Goal: Task Accomplishment & Management: Manage account settings

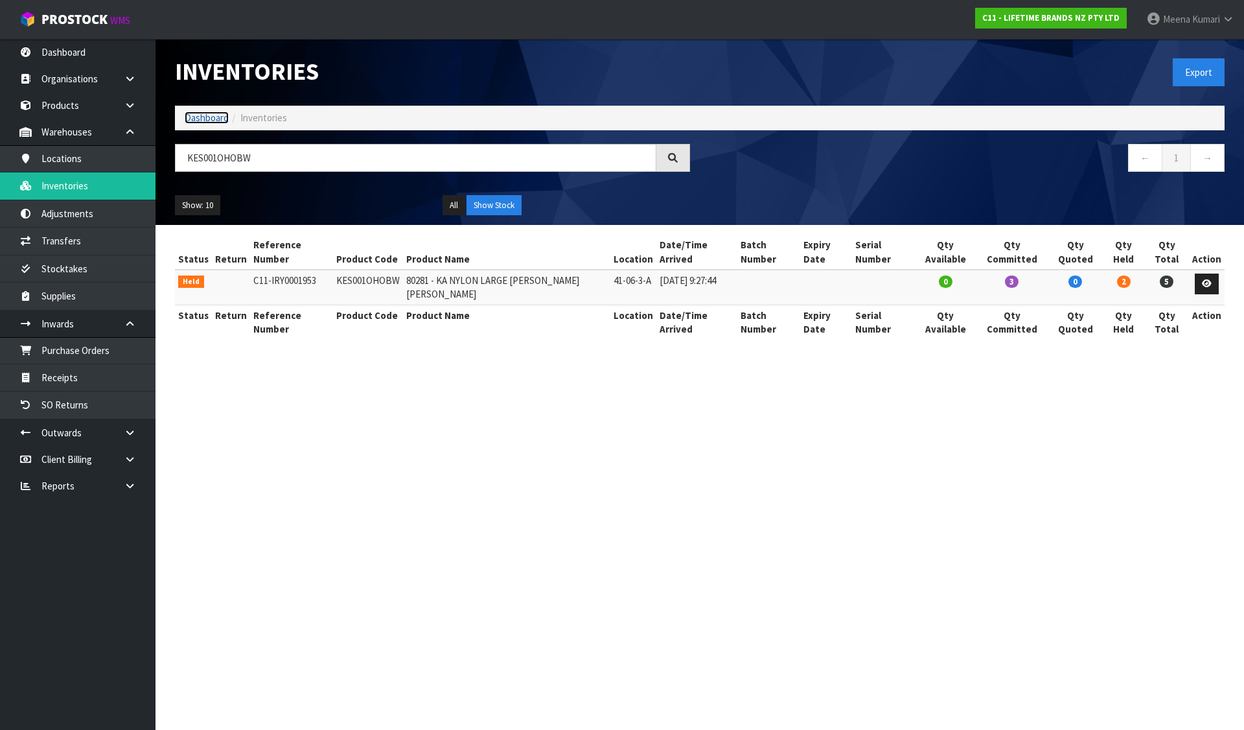
click at [218, 118] on link "Dashboard" at bounding box center [207, 117] width 44 height 12
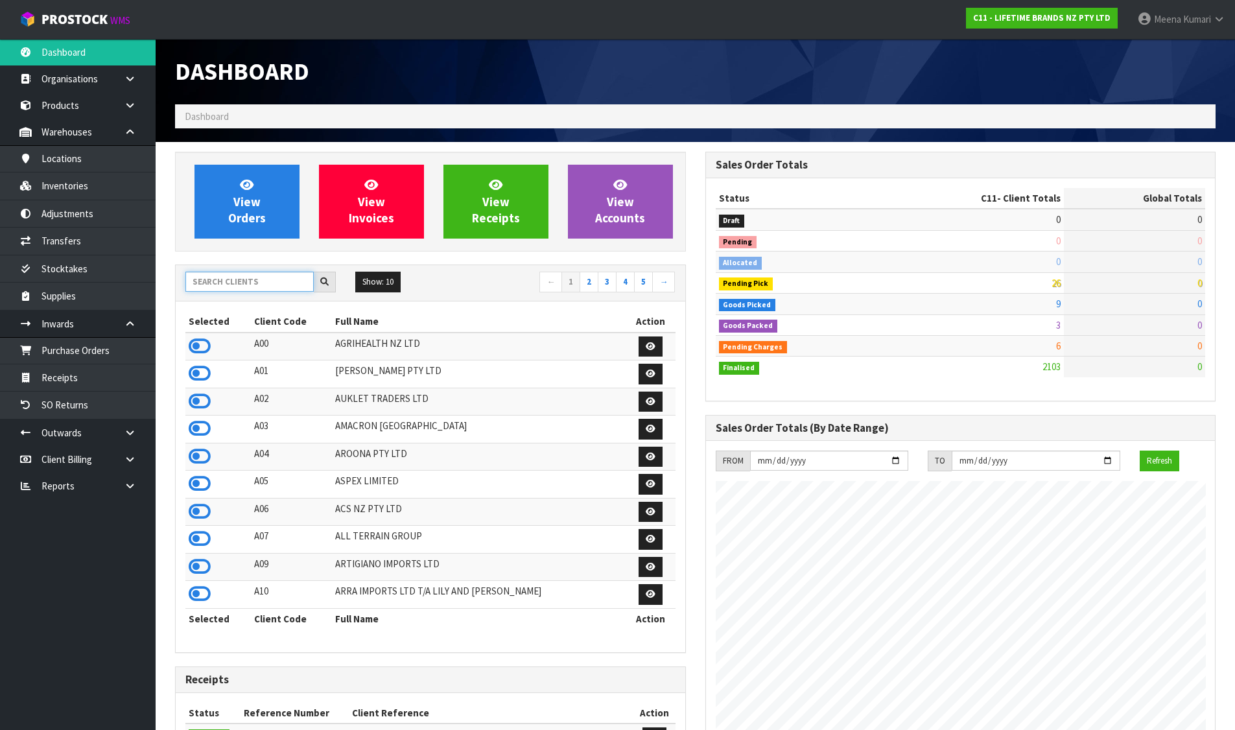
click at [235, 283] on input "text" at bounding box center [249, 282] width 128 height 20
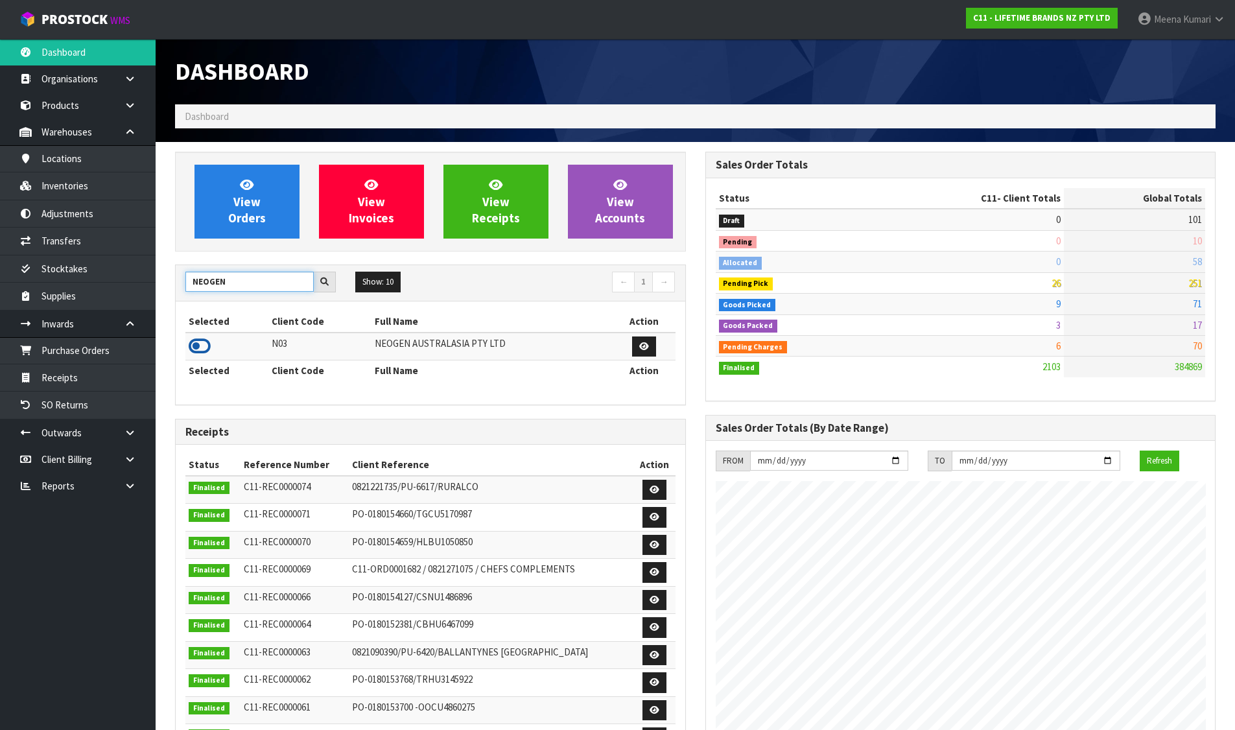
type input "NEOGEN"
click at [203, 347] on icon at bounding box center [200, 345] width 22 height 19
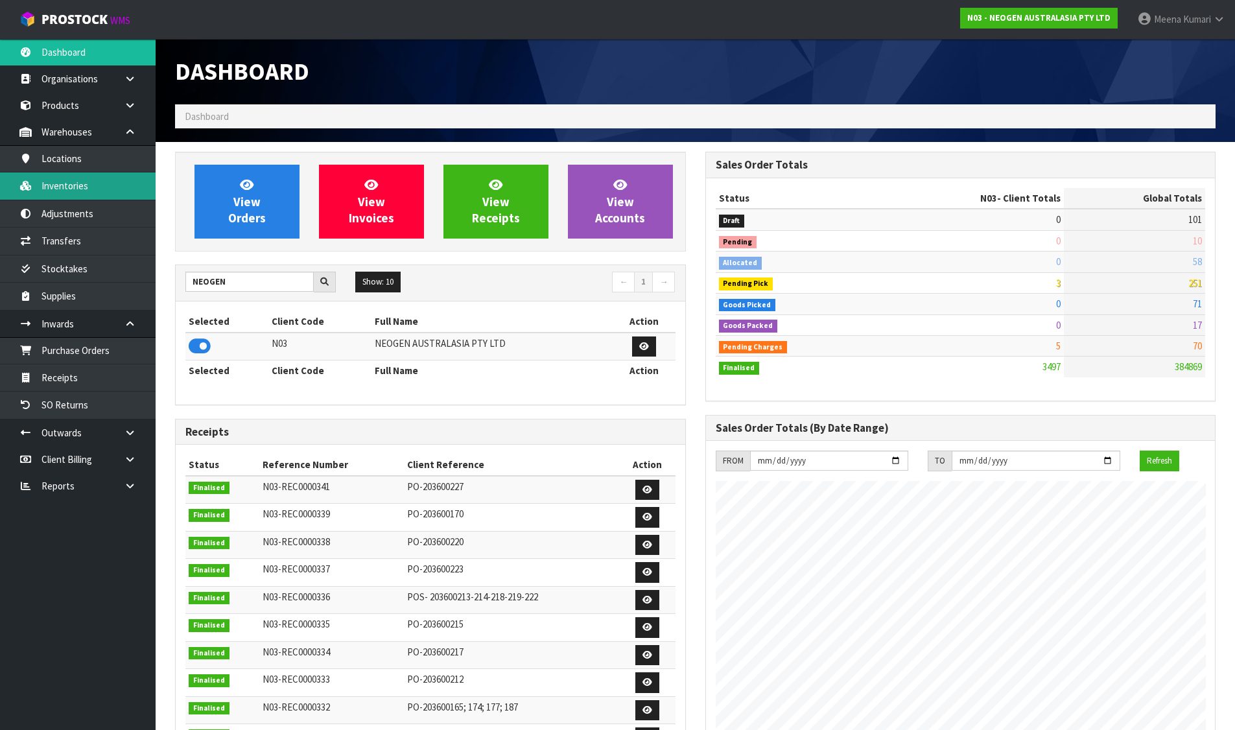
click at [118, 195] on link "Inventories" at bounding box center [78, 185] width 156 height 27
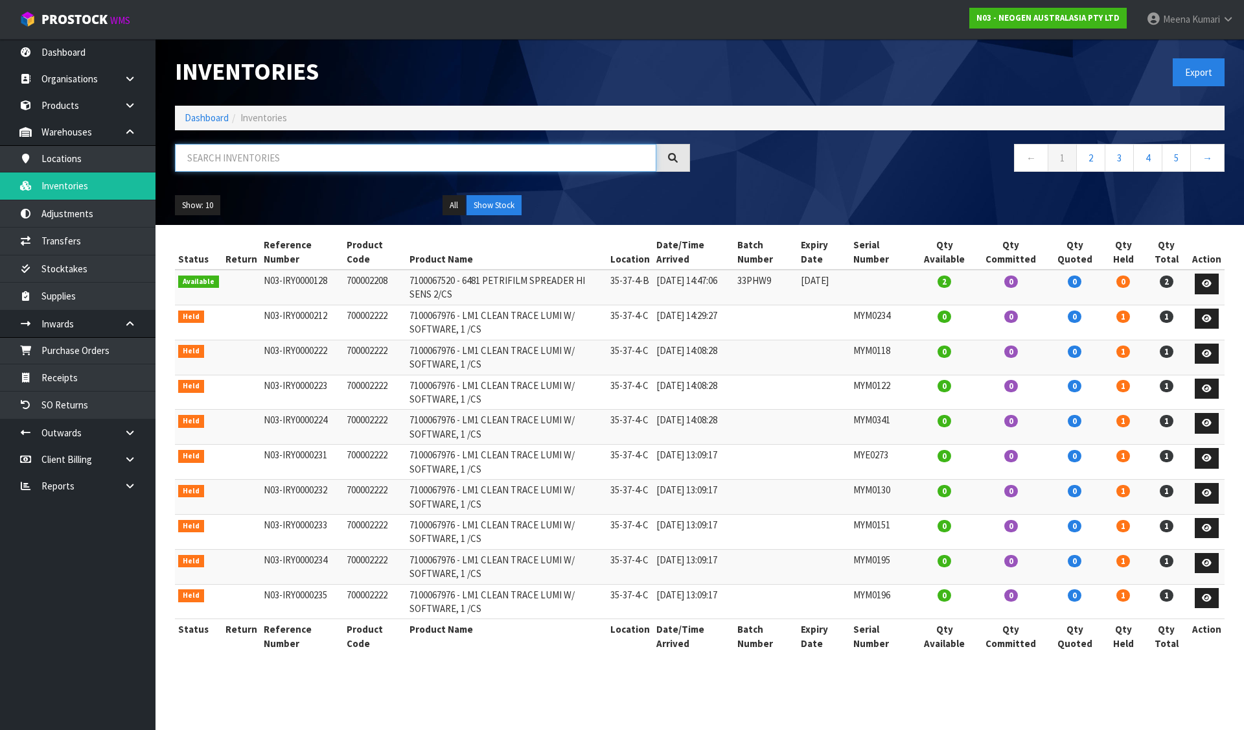
click at [299, 159] on input "text" at bounding box center [416, 158] width 482 height 28
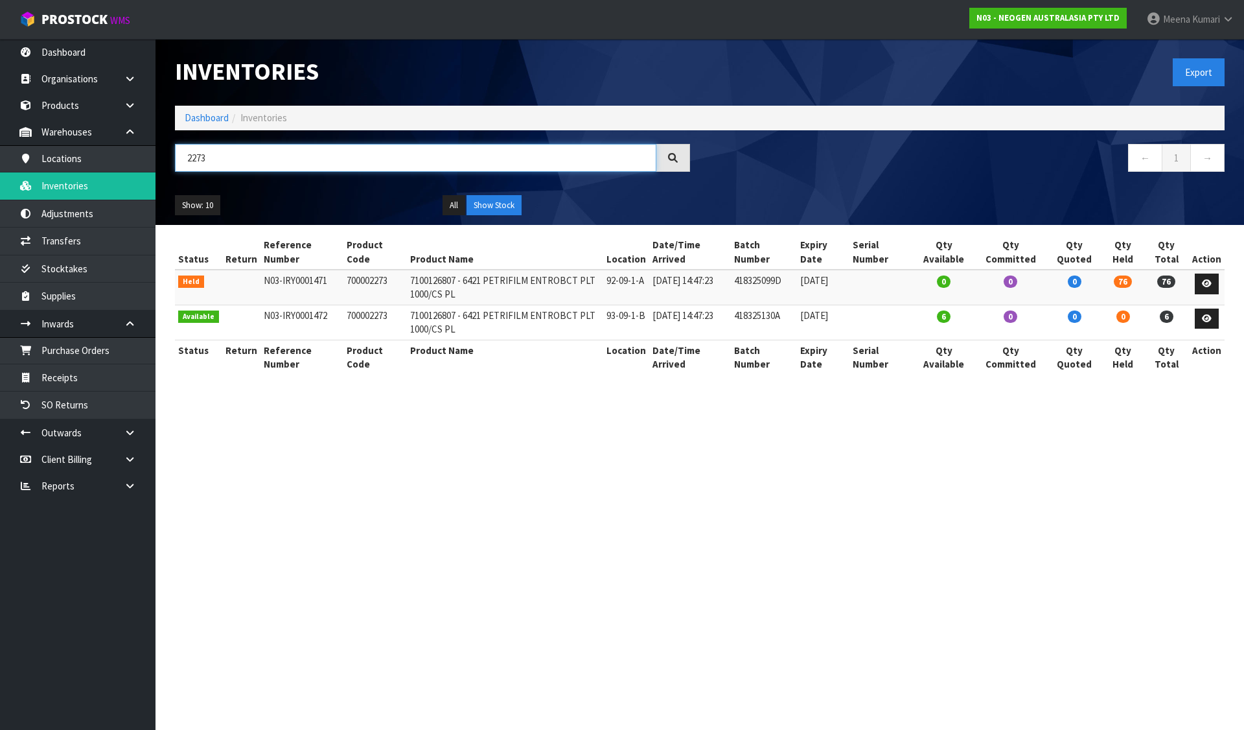
type input "2273"
click at [1206, 283] on icon at bounding box center [1207, 283] width 10 height 8
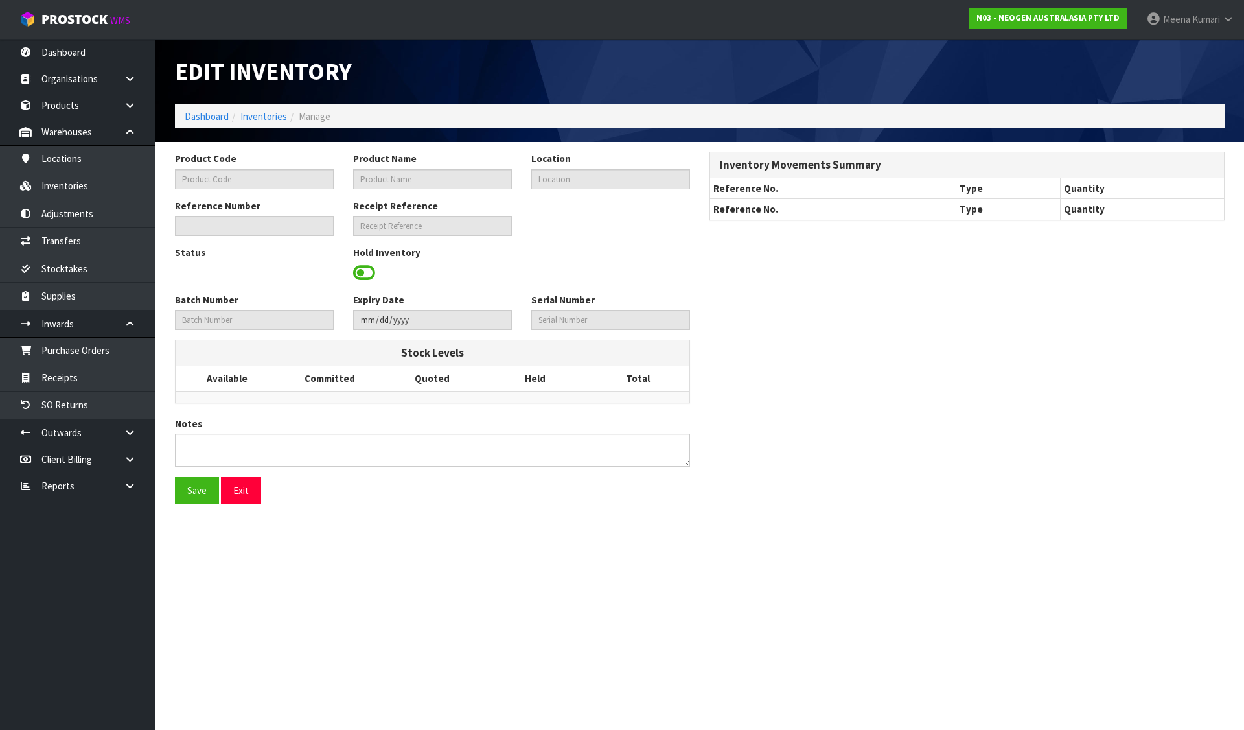
type input "700002273"
type input "7100126807 - 6421 PETRIFILM ENTROBCT PLT 1000/CS PL"
type input "92-09-1-A"
type input "N03-IRY0001471"
type input "N03-REC0000330"
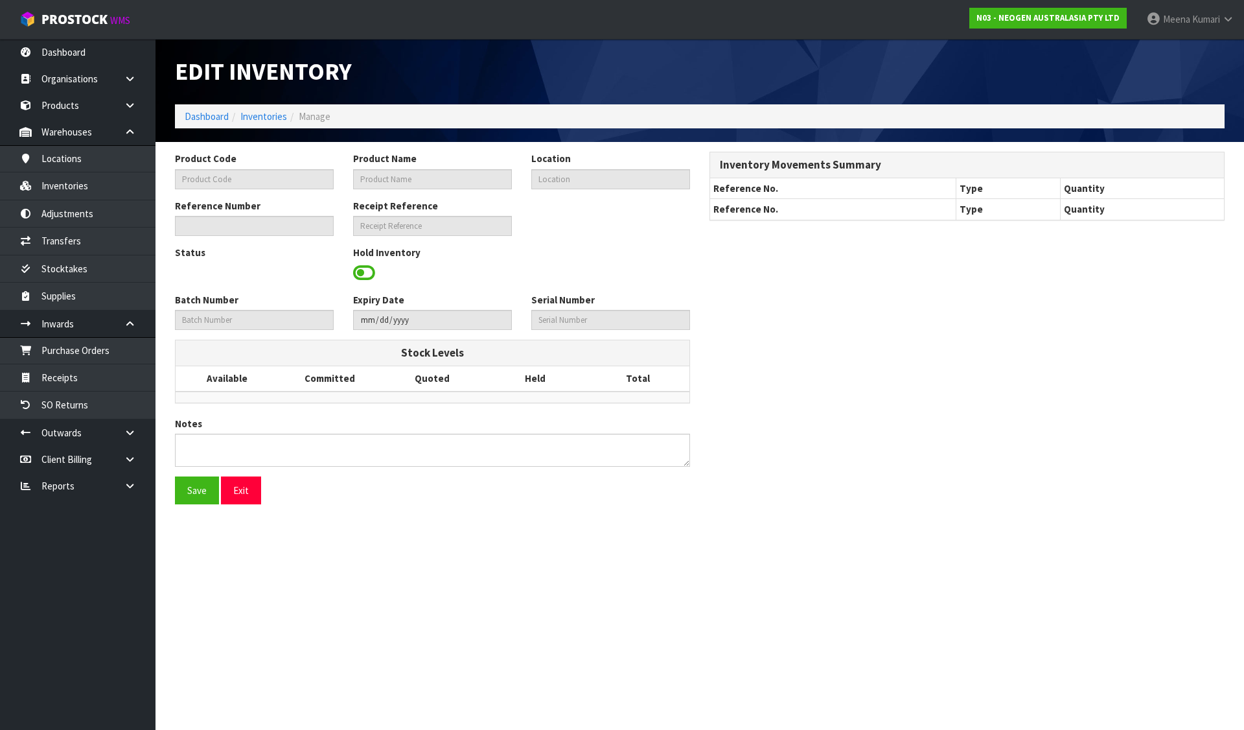
type input "418325099D"
type input "[DATE]"
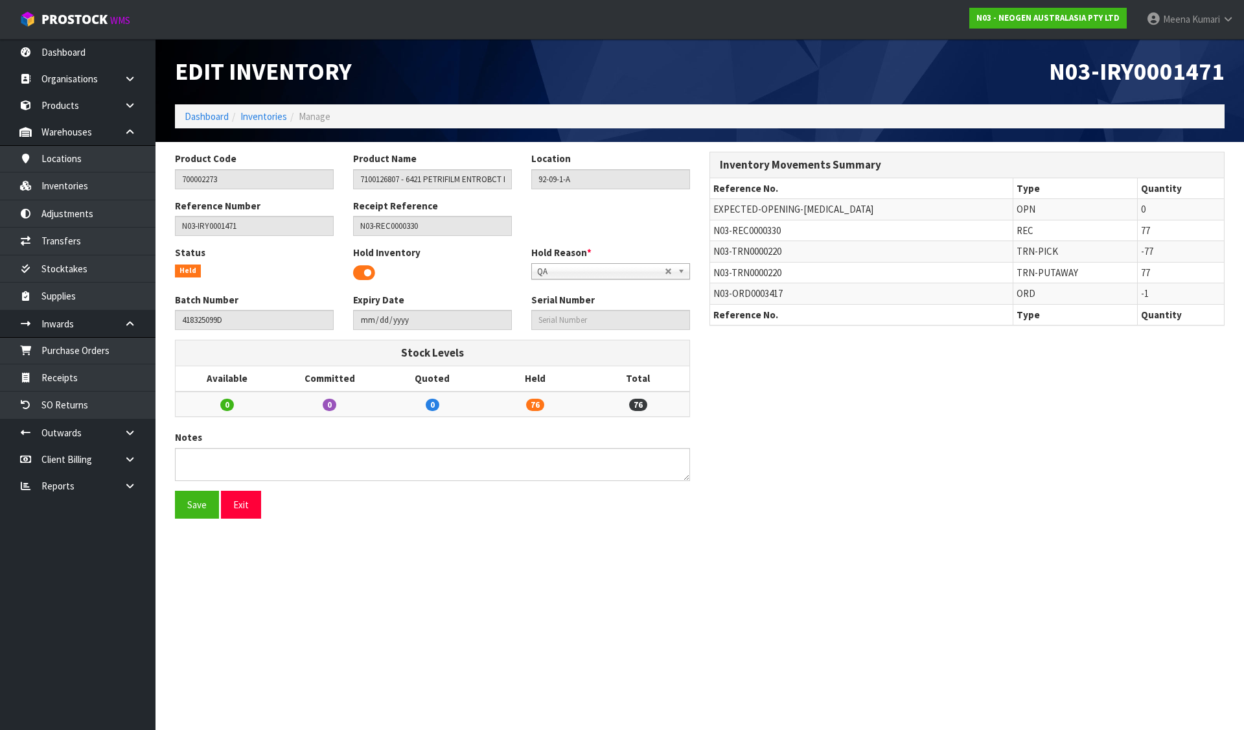
click at [361, 266] on span at bounding box center [364, 272] width 22 height 19
click at [195, 505] on button "Save" at bounding box center [197, 505] width 44 height 28
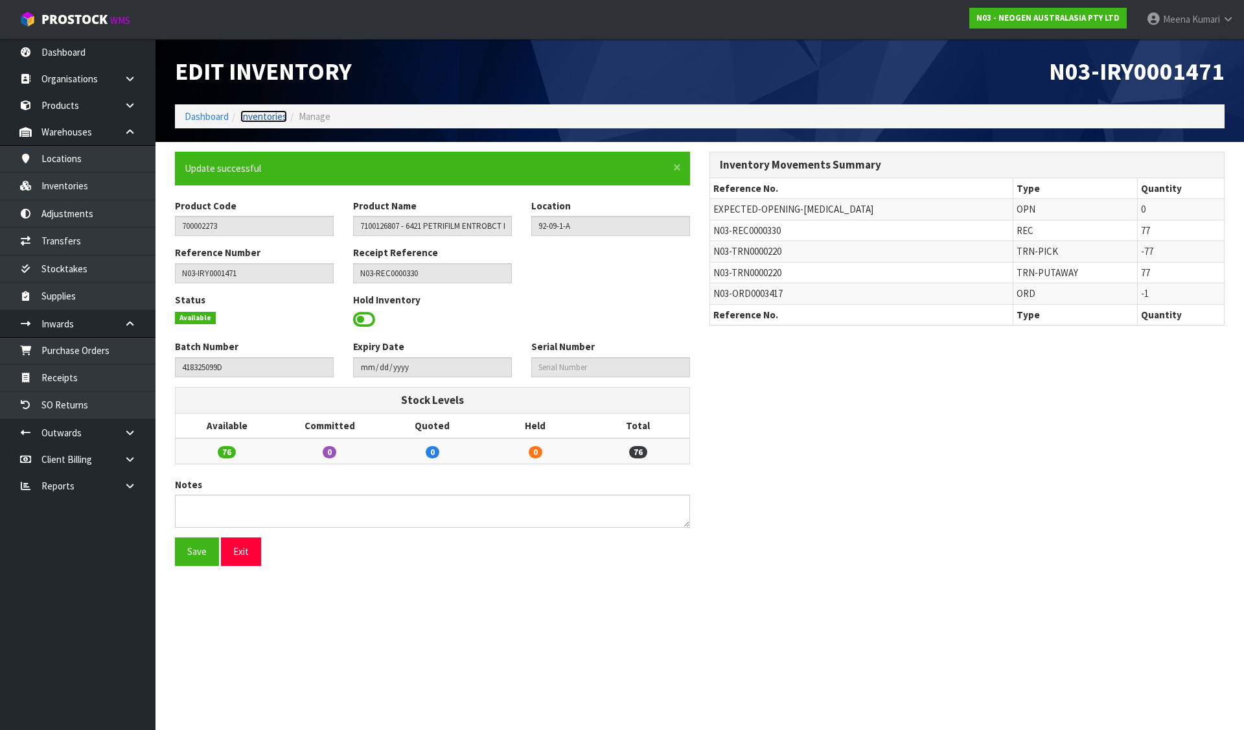
click at [269, 120] on link "Inventories" at bounding box center [263, 116] width 47 height 12
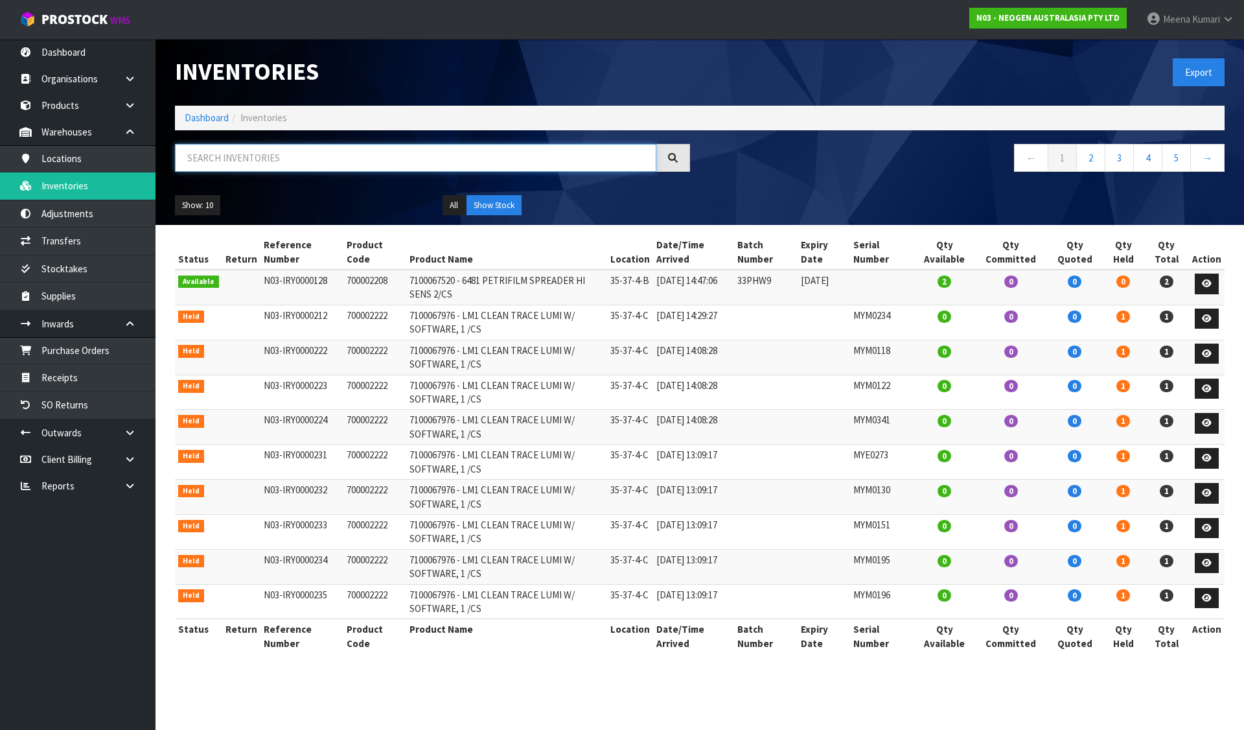
click at [278, 167] on input "text" at bounding box center [416, 158] width 482 height 28
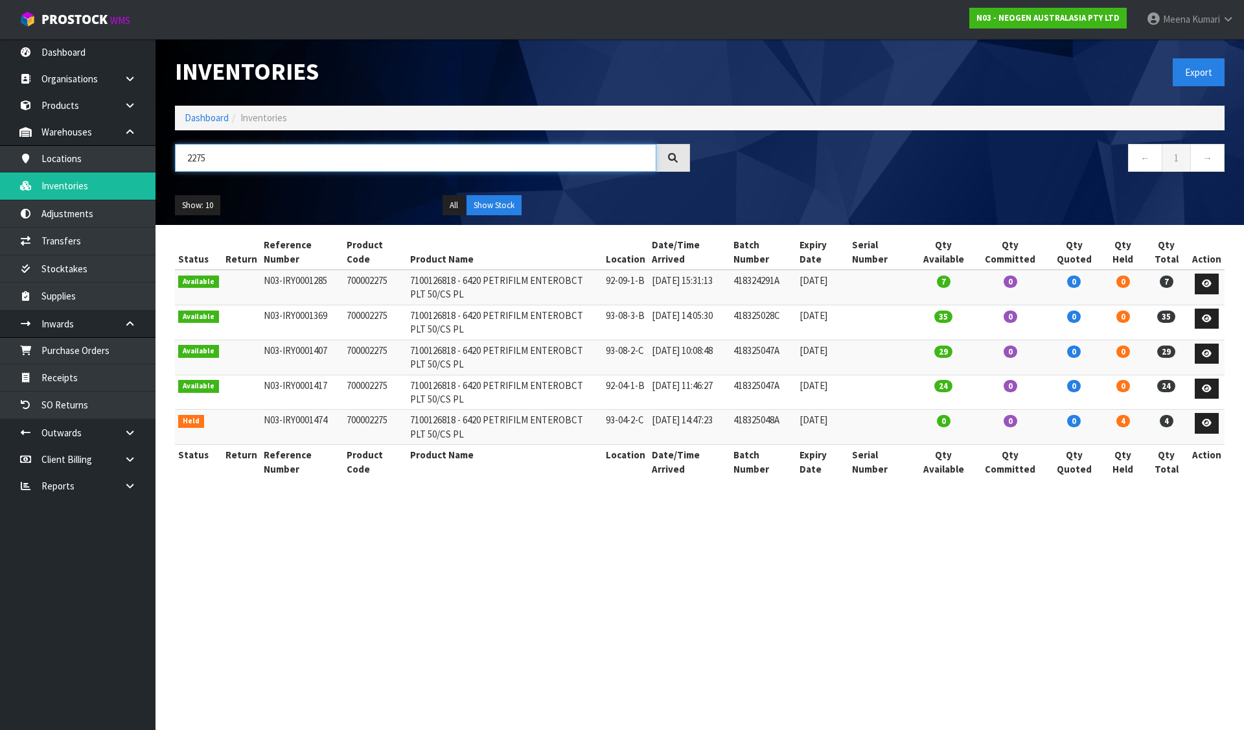
type input "2275"
click at [1209, 426] on icon at bounding box center [1207, 423] width 10 height 8
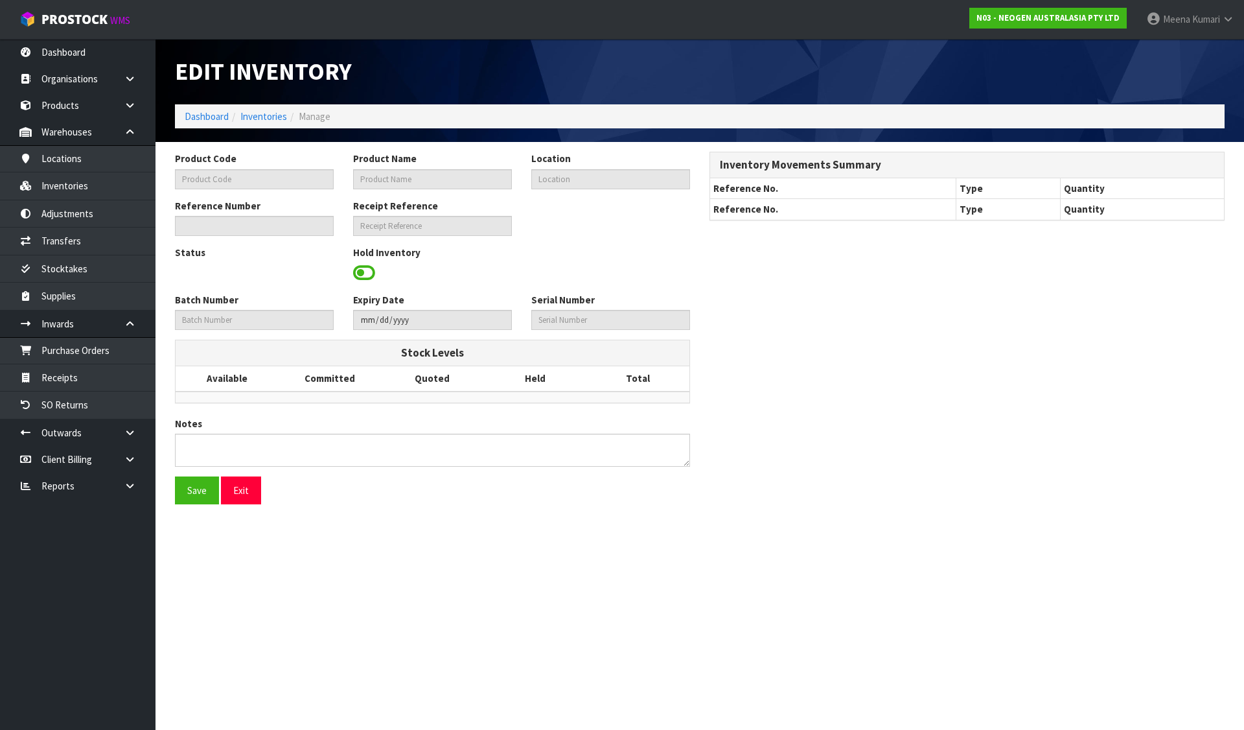
type input "700002275"
type input "7100126818 - 6420 PETRIFILM ENTEROBCT PLT 50/CS PL"
type input "93-04-2-C"
type input "N03-IRY0001474"
type input "N03-REC0000330"
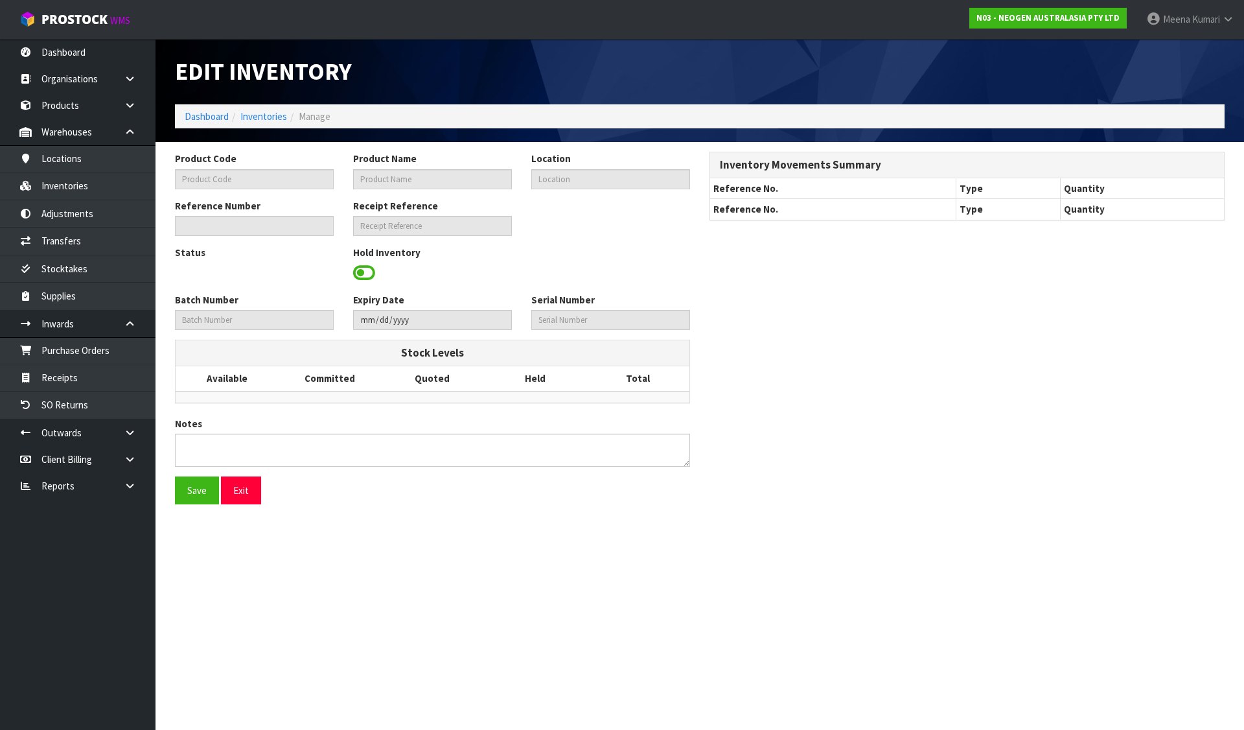
type input "418325048A"
type input "[DATE]"
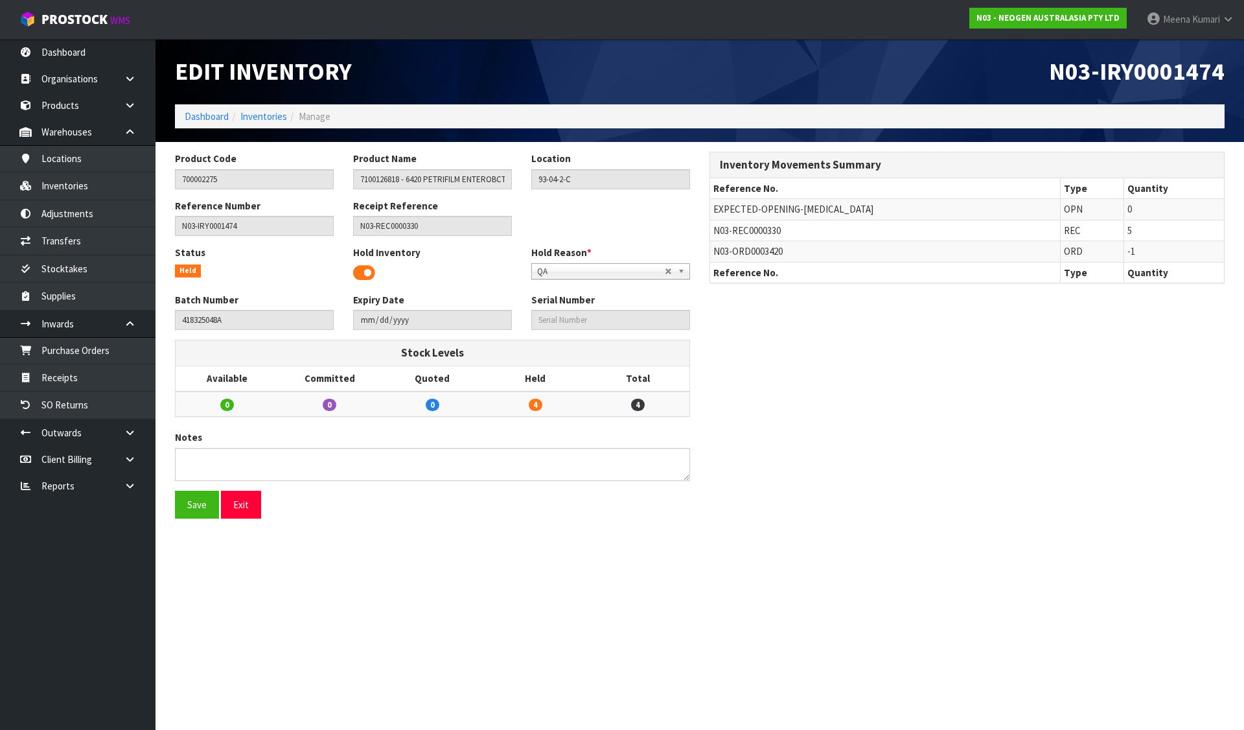
click at [360, 273] on span at bounding box center [364, 272] width 22 height 19
click at [201, 507] on button "Save" at bounding box center [197, 505] width 44 height 28
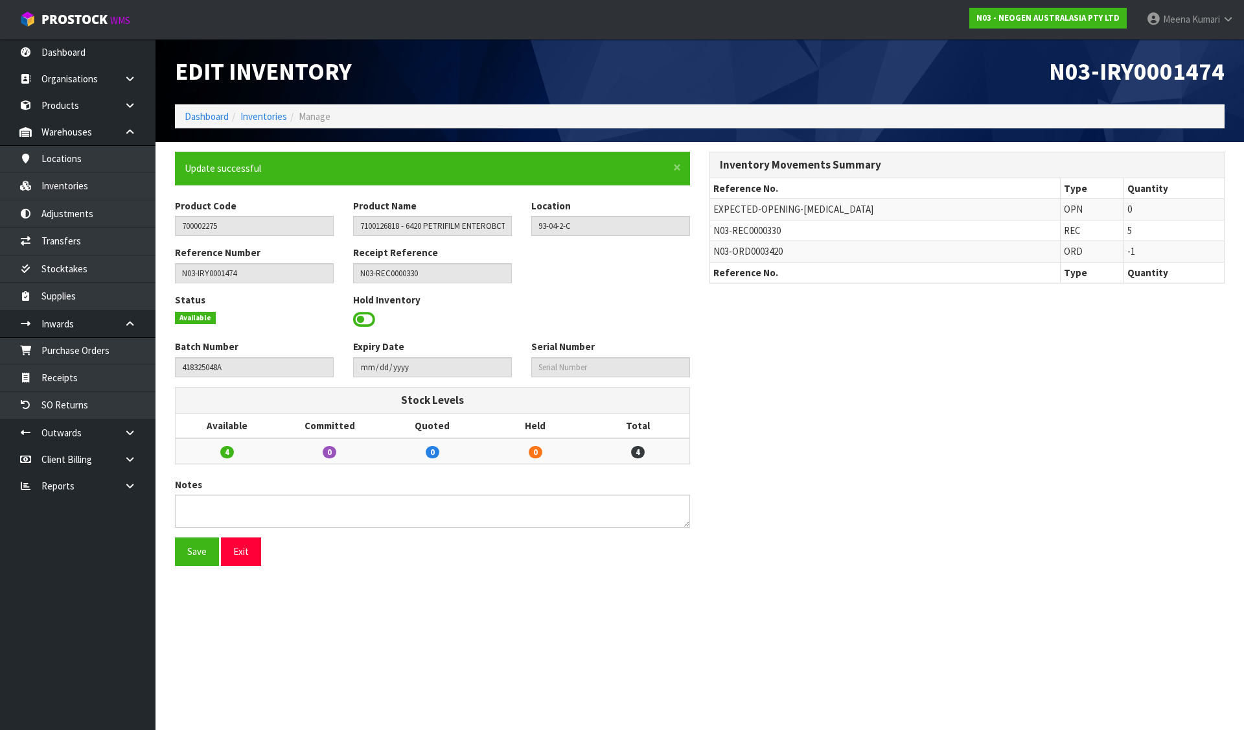
click at [270, 123] on li "Inventories" at bounding box center [258, 117] width 58 height 14
click at [270, 116] on link "Inventories" at bounding box center [263, 116] width 47 height 12
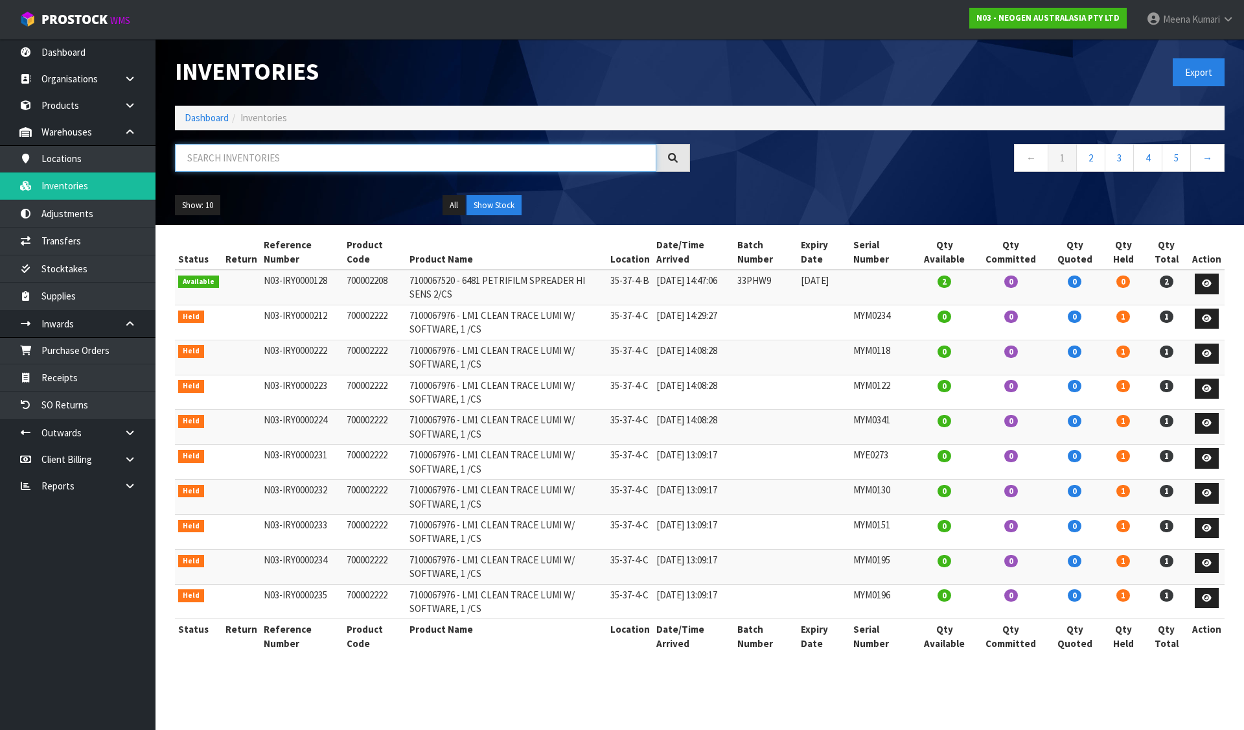
click at [269, 160] on input "text" at bounding box center [416, 158] width 482 height 28
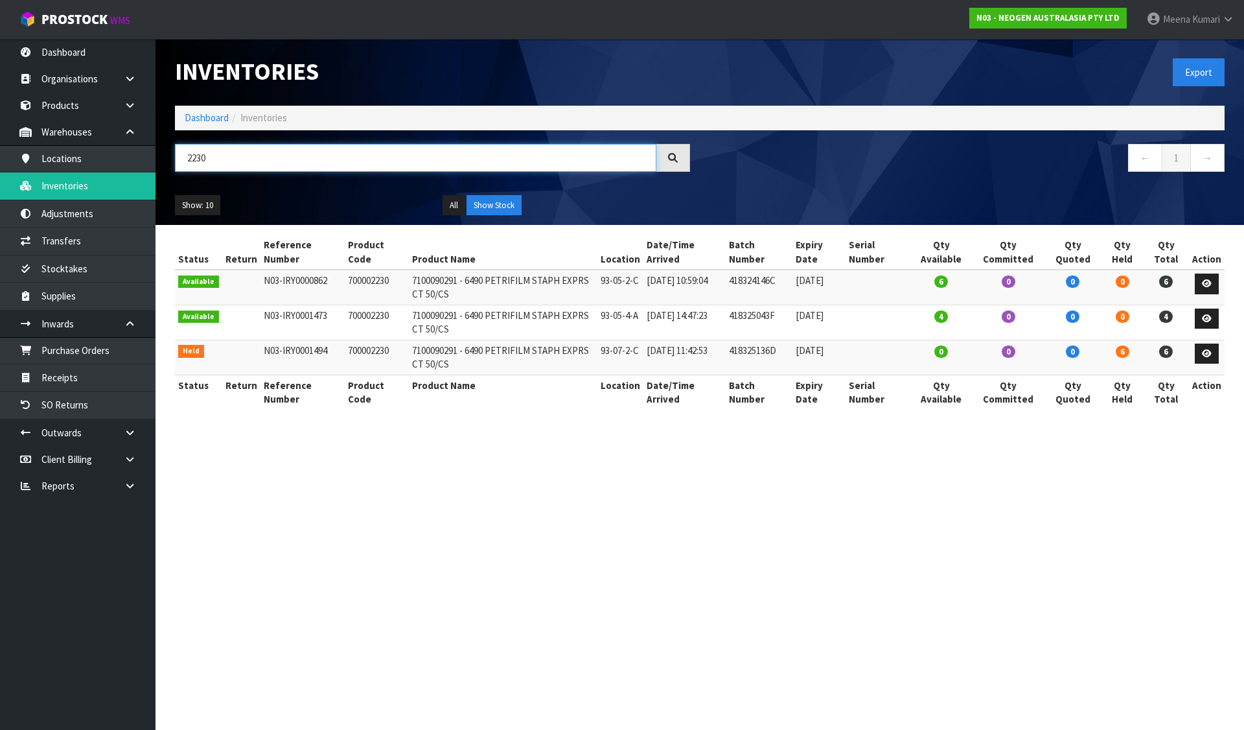
type input "2230"
click at [1209, 352] on icon at bounding box center [1207, 353] width 10 height 8
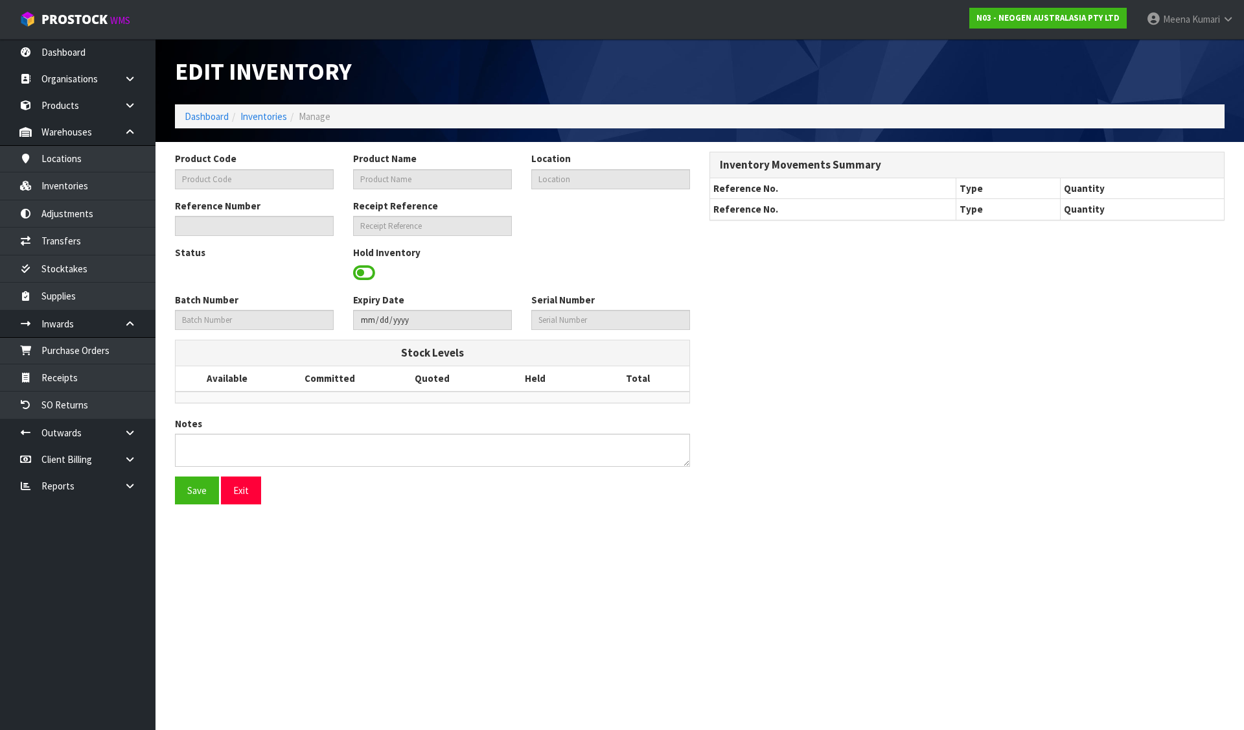
type input "700002230"
type input "7100090291 - 6490 PETRIFILM STAPH EXPRS CT 50/CS"
type input "93-07-2-C"
type input "N03-IRY0001494"
type input "N03-REC0000335"
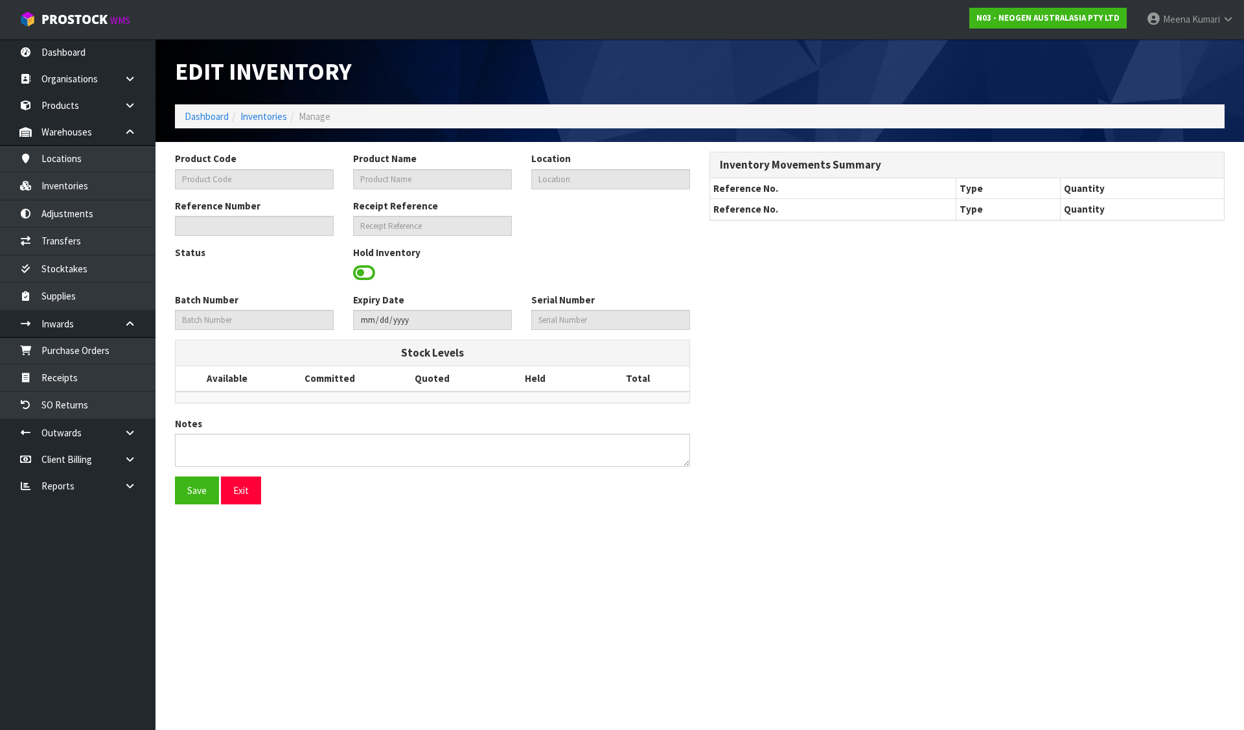
type input "418325136D"
type input "[DATE]"
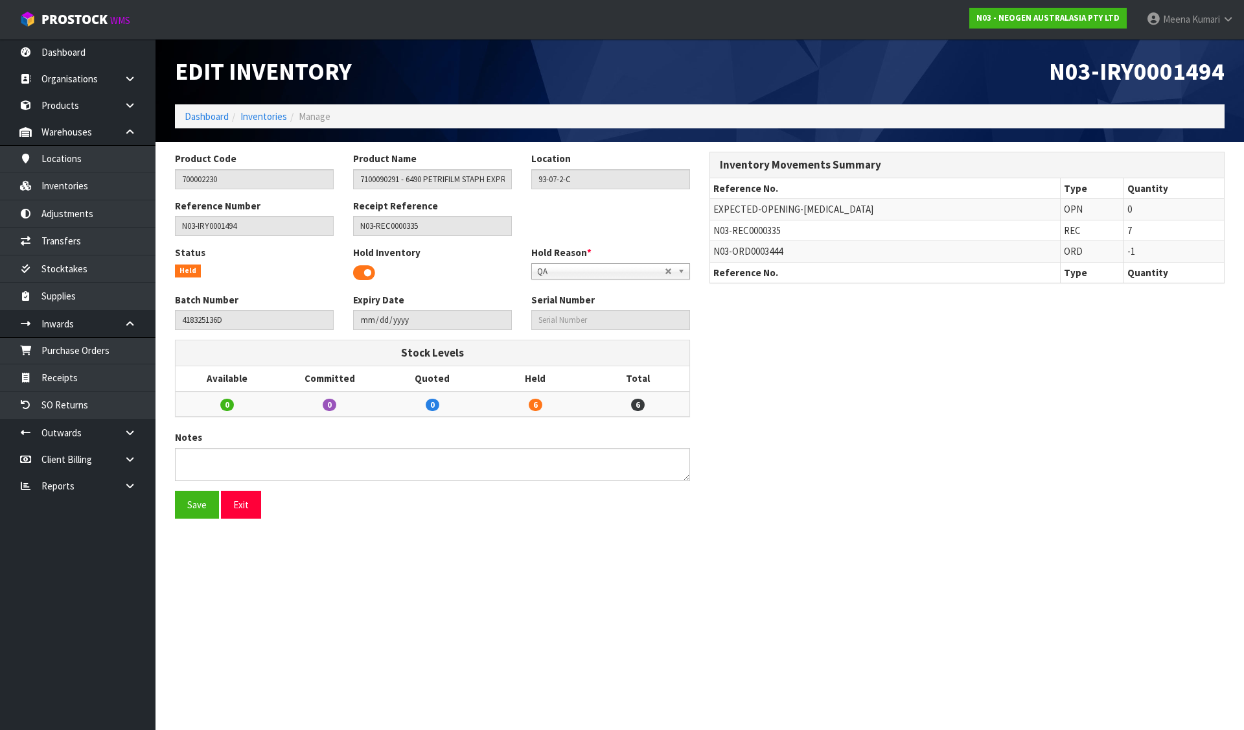
click at [362, 273] on span at bounding box center [364, 272] width 22 height 19
click at [212, 500] on button "Save" at bounding box center [197, 505] width 44 height 28
